Goal: Navigation & Orientation: Find specific page/section

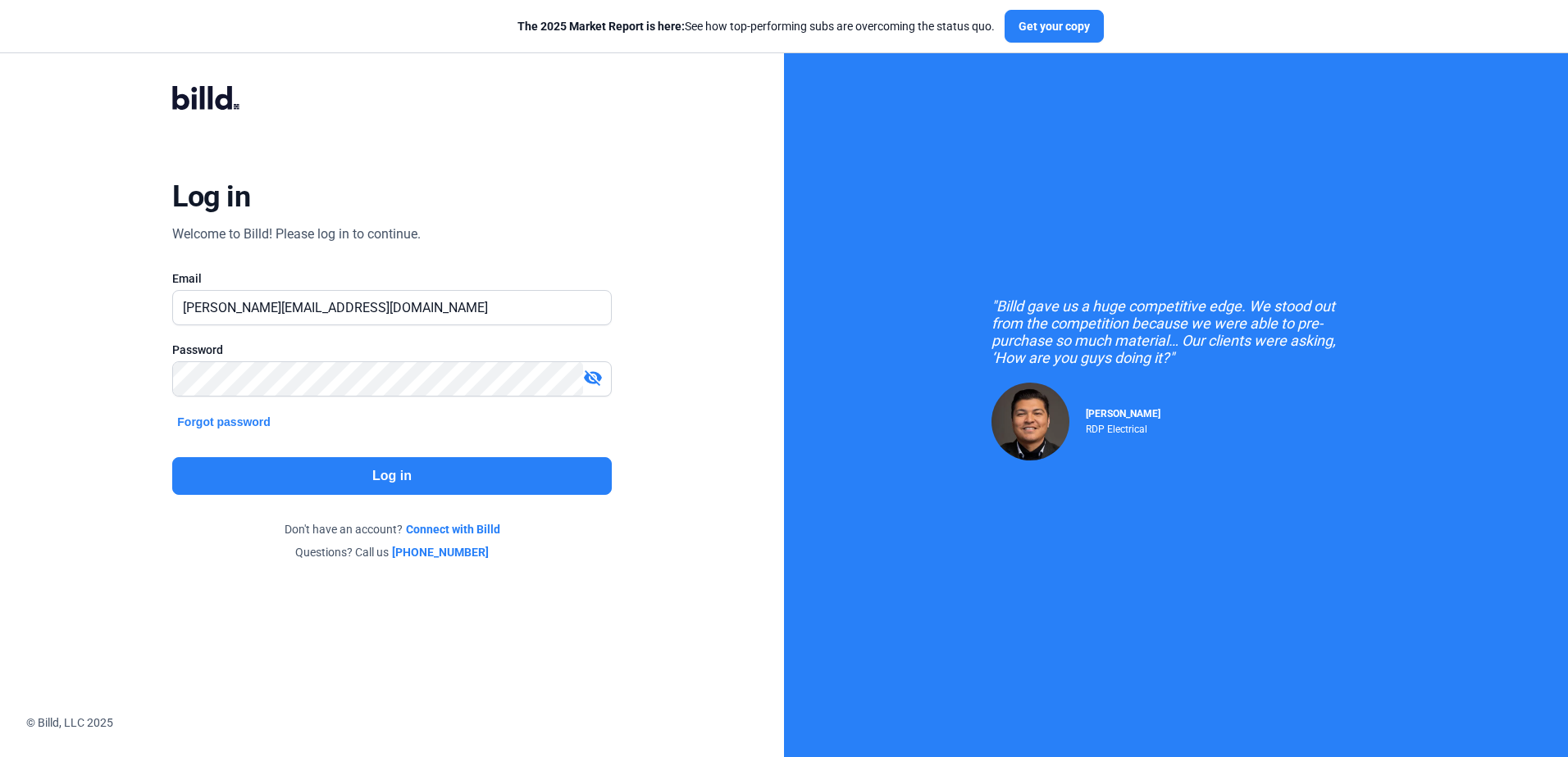
click at [381, 471] on button "Log in" at bounding box center [391, 476] width 439 height 38
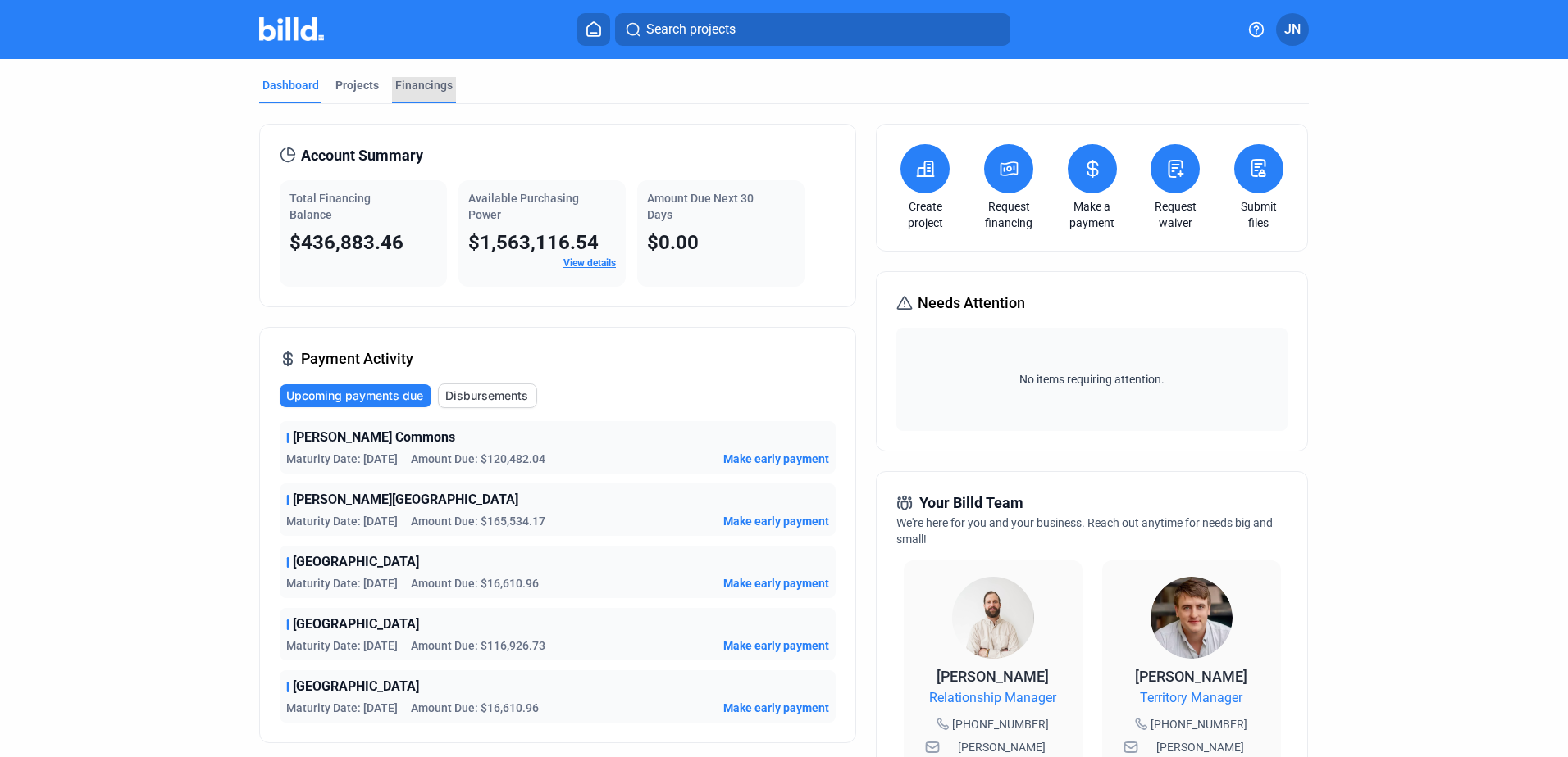
click at [433, 87] on div "Financings" at bounding box center [423, 85] width 57 height 16
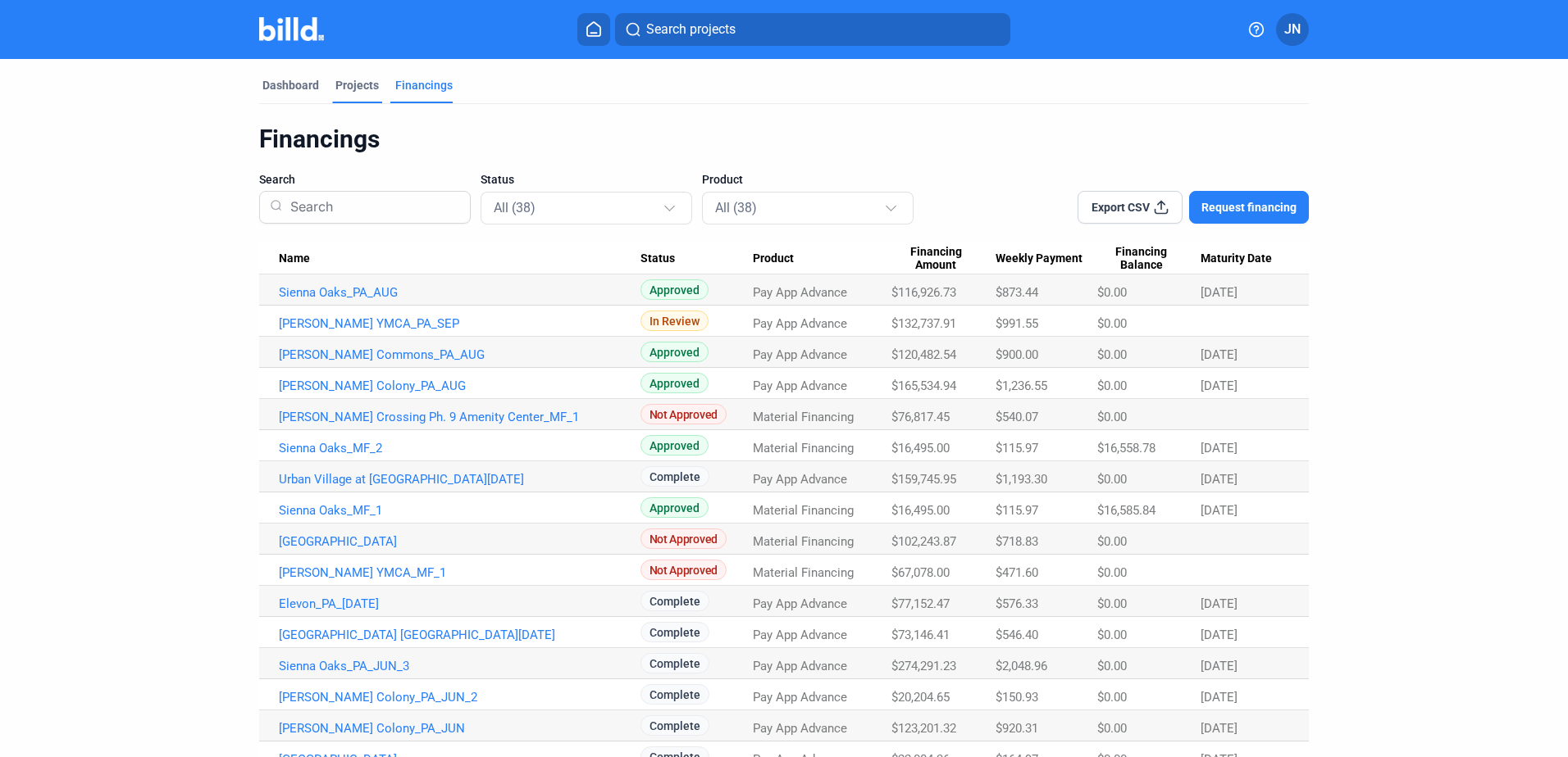
click at [355, 89] on div "Projects" at bounding box center [357, 85] width 44 height 16
